Goal: Task Accomplishment & Management: Manage account settings

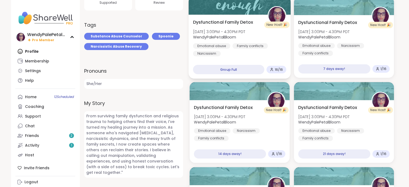
click at [249, 12] on div at bounding box center [239, 5] width 102 height 18
click at [258, 10] on div at bounding box center [239, 5] width 102 height 18
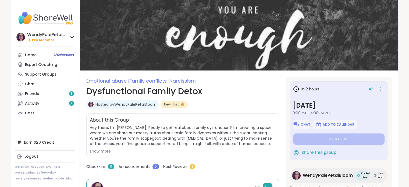
click at [232, 93] on h1 "Dysfunctional Family Detox" at bounding box center [182, 91] width 193 height 13
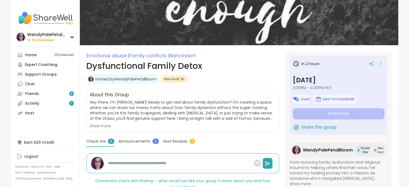
scroll to position [22, 0]
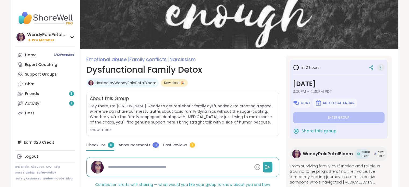
click at [378, 69] on icon at bounding box center [380, 68] width 5 height 8
click at [238, 144] on div "Check-ins 0 Announcements 0 Host Reviews 1" at bounding box center [182, 146] width 193 height 8
click at [32, 85] on div "Chat" at bounding box center [30, 83] width 10 height 5
type textarea "*"
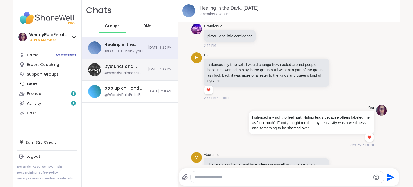
scroll to position [1799, 0]
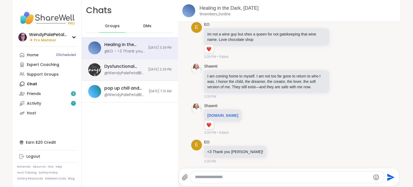
click at [128, 72] on div "@WendyPalePetalBloom - Hey everyone! Make sure to bring a notebook and pen [DAT…" at bounding box center [124, 72] width 41 height 5
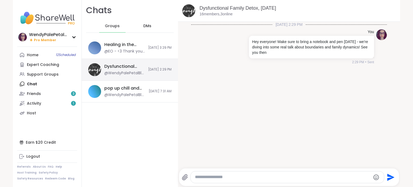
click at [126, 71] on div "@WendyPalePetalBloom - Hey everyone! Make sure to bring a notebook and pen [DAT…" at bounding box center [124, 72] width 41 height 5
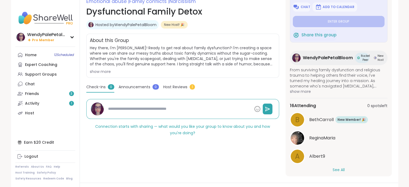
scroll to position [42, 0]
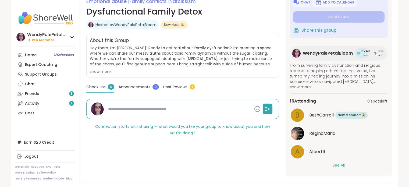
click at [335, 163] on button "See All" at bounding box center [338, 165] width 12 height 6
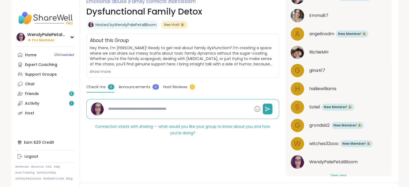
scroll to position [274, 0]
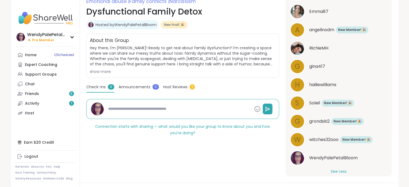
click at [315, 47] on span "RichieMH" at bounding box center [318, 48] width 19 height 6
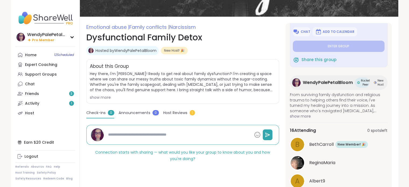
scroll to position [0, 0]
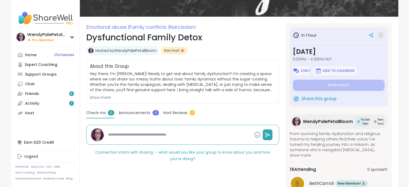
click at [378, 34] on icon at bounding box center [380, 35] width 5 height 8
click at [234, 50] on div "Hosted by WendyPalePetalBloom New Host! 🎉" at bounding box center [182, 50] width 193 height 9
click at [216, 165] on div "Connection starts with sharing — what would you like your group to know about y…" at bounding box center [182, 145] width 193 height 41
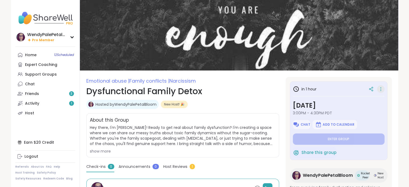
click at [380, 89] on icon at bounding box center [380, 89] width 1 height 1
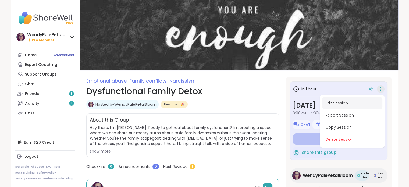
click at [327, 104] on button "Edit Session" at bounding box center [352, 103] width 60 height 12
type textarea "*"
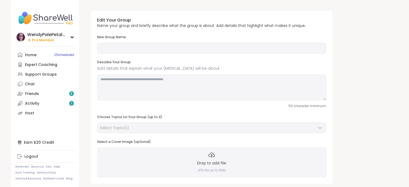
type input "**********"
type textarea "**********"
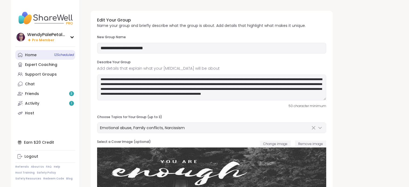
click at [34, 53] on div "Home 12 Scheduled" at bounding box center [31, 54] width 12 height 5
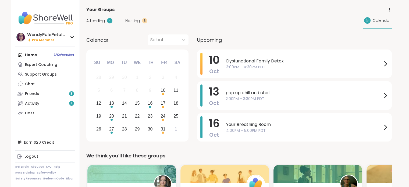
click at [390, 9] on icon at bounding box center [389, 9] width 5 height 5
click at [369, 62] on span "Dysfunctional Family Detox" at bounding box center [304, 61] width 156 height 6
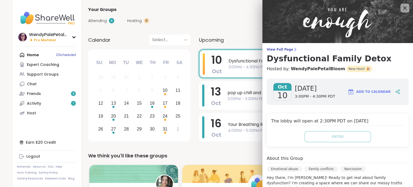
click at [403, 9] on icon at bounding box center [404, 7] width 3 height 3
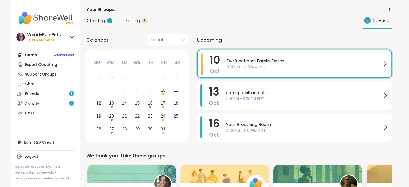
click at [286, 65] on span "3:00PM - 4:30PM PDT" at bounding box center [304, 67] width 155 height 6
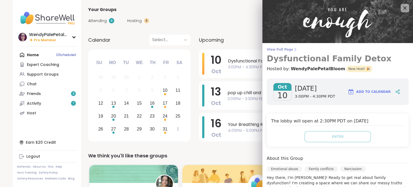
click at [280, 52] on link "View Full Page Dysfunctional Family Detox" at bounding box center [338, 55] width 142 height 16
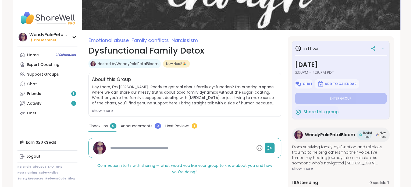
scroll to position [35, 0]
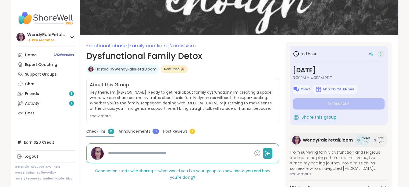
click at [378, 53] on icon at bounding box center [380, 54] width 5 height 8
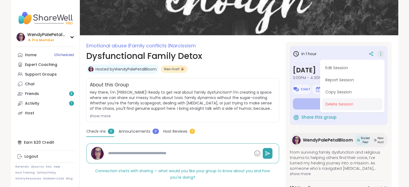
click at [347, 101] on button "Delete Session" at bounding box center [352, 104] width 60 height 12
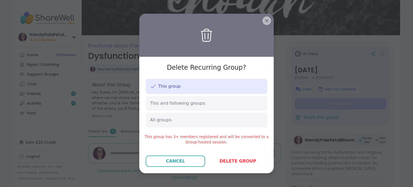
click at [230, 89] on div "This group" at bounding box center [206, 86] width 121 height 15
type textarea "*"
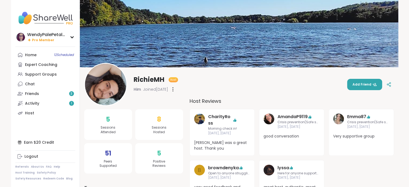
click at [287, 96] on div "RichieMH Host Him Joined Oct 2025 Add Friend" at bounding box center [239, 84] width 310 height 43
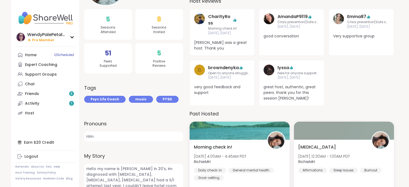
scroll to position [97, 0]
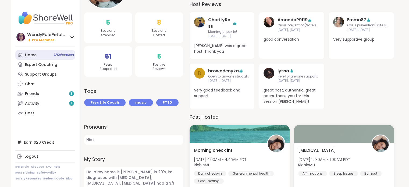
click at [30, 56] on div "Home 12 Scheduled" at bounding box center [31, 54] width 12 height 5
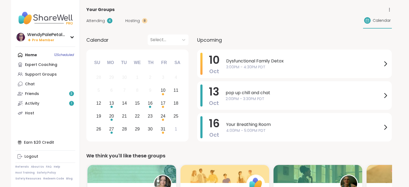
click at [301, 22] on div "Attending 4 Hosting 8 Calendar" at bounding box center [238, 21] width 305 height 16
click at [298, 60] on span "Dysfunctional Family Detox" at bounding box center [304, 61] width 156 height 6
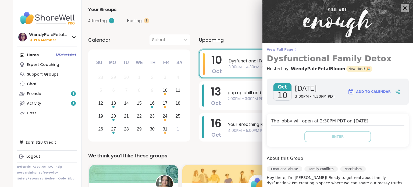
click at [271, 49] on span "View Full Page" at bounding box center [338, 49] width 142 height 4
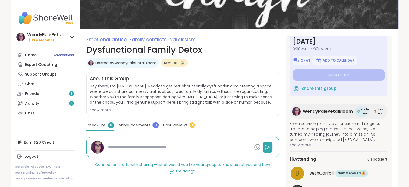
scroll to position [22, 0]
click at [30, 85] on div "Chat" at bounding box center [30, 83] width 10 height 5
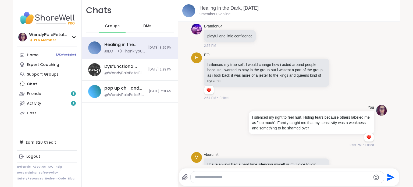
scroll to position [1799, 0]
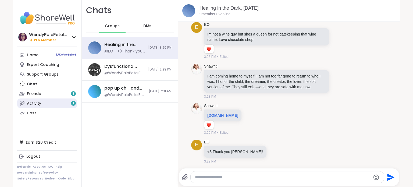
click at [32, 101] on div "Activity 1" at bounding box center [34, 103] width 14 height 5
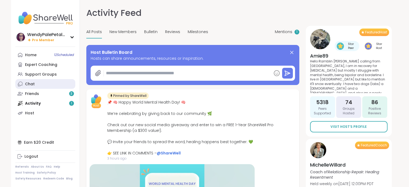
click at [26, 87] on link "Chat" at bounding box center [45, 84] width 60 height 10
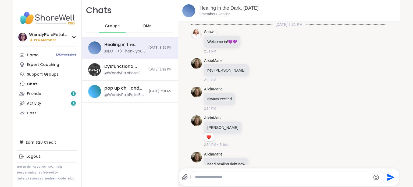
scroll to position [1799, 0]
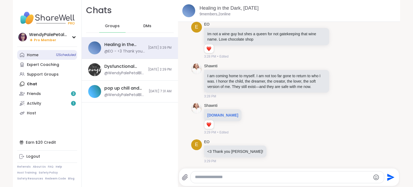
click at [34, 56] on div "Home 12 Scheduled" at bounding box center [33, 54] width 12 height 5
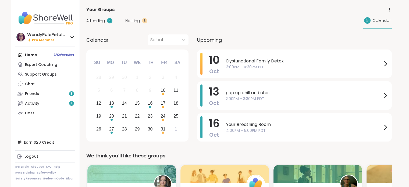
click at [30, 54] on div "Home 12 Scheduled Expert Coaching Support Groups Chat Friends 3 Activity 1 Host" at bounding box center [45, 84] width 60 height 68
click at [131, 18] on span "Hosting" at bounding box center [132, 21] width 15 height 6
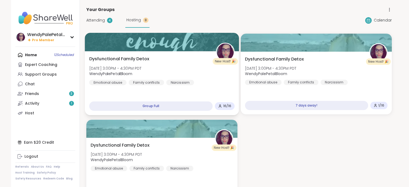
click at [177, 56] on div "Dysfunctional Family Detox Fri, Oct 10 | 3:00PM - 4:30PM PDT WendyPalePetalBloo…" at bounding box center [161, 71] width 145 height 30
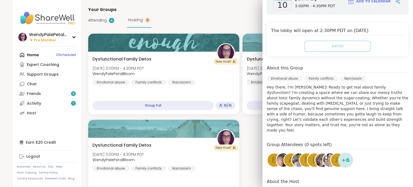
scroll to position [99, 0]
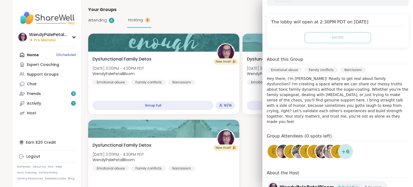
click at [315, 148] on img at bounding box center [321, 151] width 13 height 13
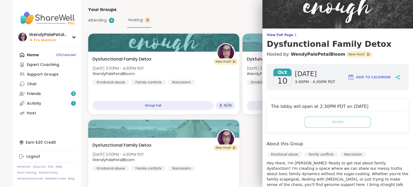
scroll to position [6, 0]
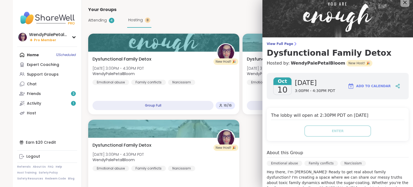
click at [401, 5] on icon at bounding box center [404, 2] width 7 height 7
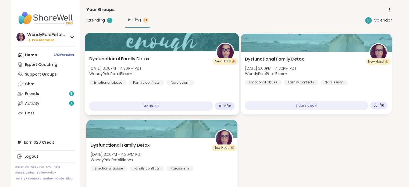
click at [114, 47] on div at bounding box center [162, 42] width 154 height 18
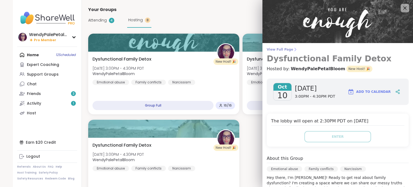
click at [281, 50] on span "View Full Page" at bounding box center [338, 49] width 142 height 4
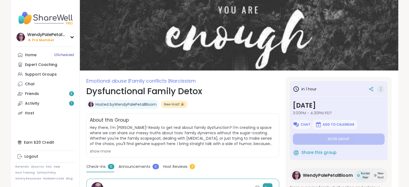
click at [378, 89] on icon at bounding box center [380, 89] width 5 height 8
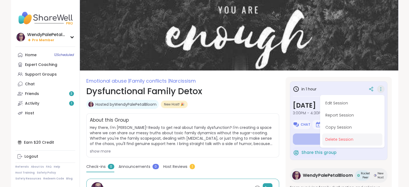
click at [342, 140] on button "Delete Session" at bounding box center [352, 139] width 60 height 12
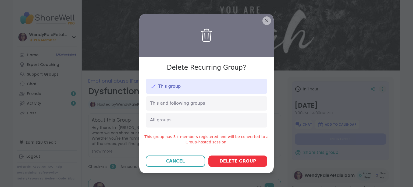
click at [245, 161] on span "Delete group" at bounding box center [237, 161] width 37 height 6
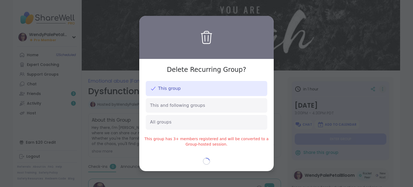
type textarea "*"
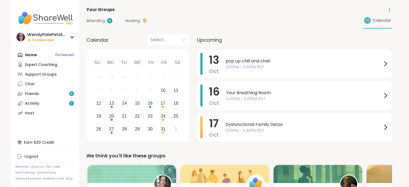
click at [131, 20] on span "Hosting" at bounding box center [132, 21] width 15 height 6
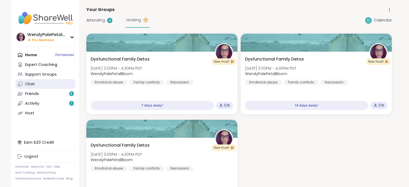
click at [31, 85] on div "Chat" at bounding box center [30, 83] width 10 height 5
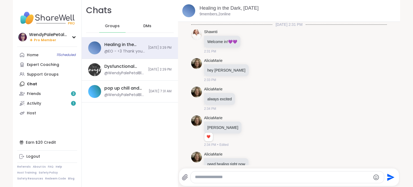
scroll to position [1799, 0]
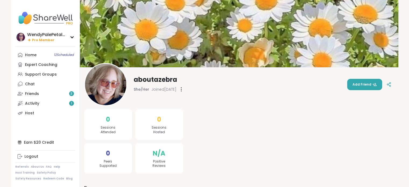
click at [277, 120] on div at bounding box center [291, 151] width 204 height 108
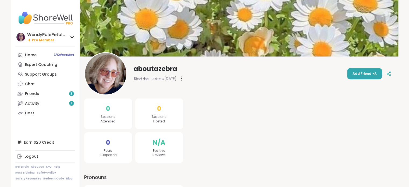
scroll to position [22, 0]
